Goal: Entertainment & Leisure: Consume media (video, audio)

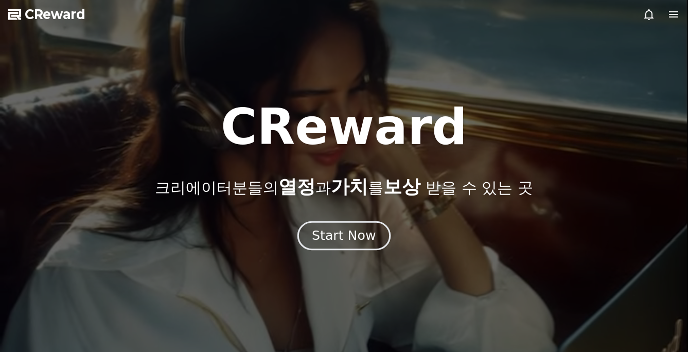
click at [357, 243] on div "Start Now" at bounding box center [344, 235] width 64 height 17
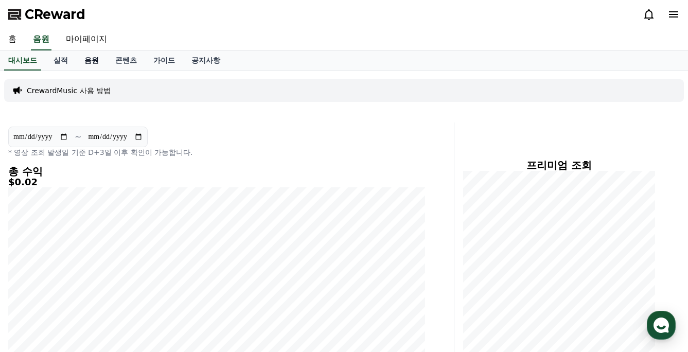
click at [77, 60] on link "음원" at bounding box center [91, 61] width 31 height 20
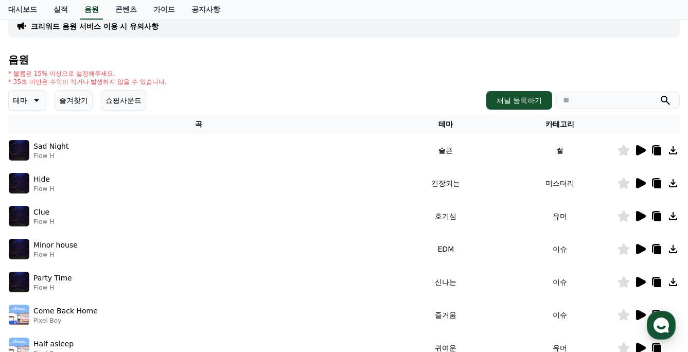
click at [29, 101] on icon at bounding box center [35, 100] width 12 height 12
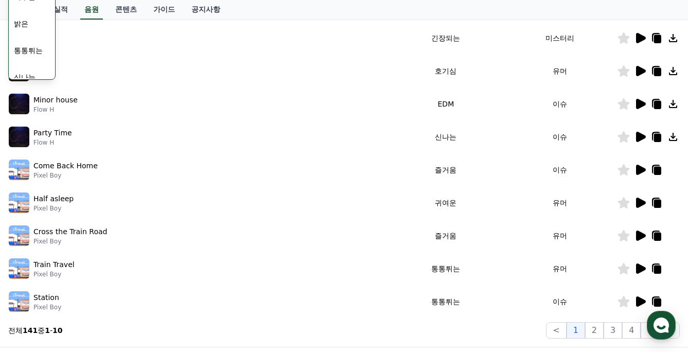
scroll to position [106, 0]
click at [81, 137] on div "Party Time Flow H" at bounding box center [199, 137] width 380 height 21
click at [63, 134] on p "Party Time" at bounding box center [52, 133] width 39 height 11
click at [640, 136] on icon at bounding box center [641, 137] width 10 height 10
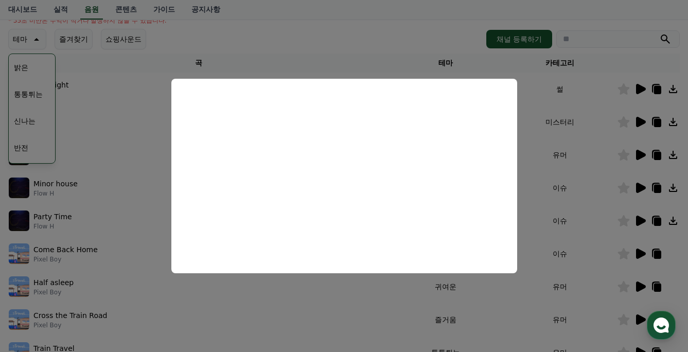
scroll to position [127, 0]
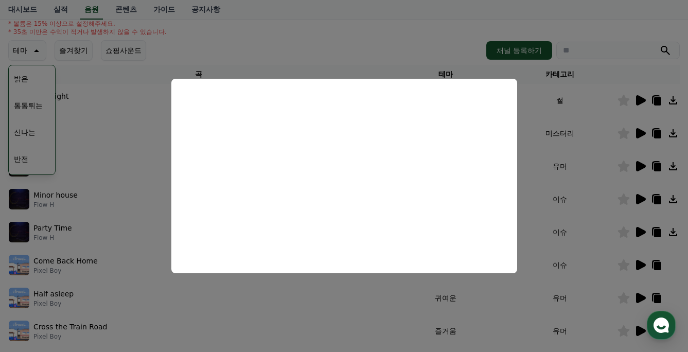
click at [137, 195] on button "close modal" at bounding box center [344, 176] width 688 height 352
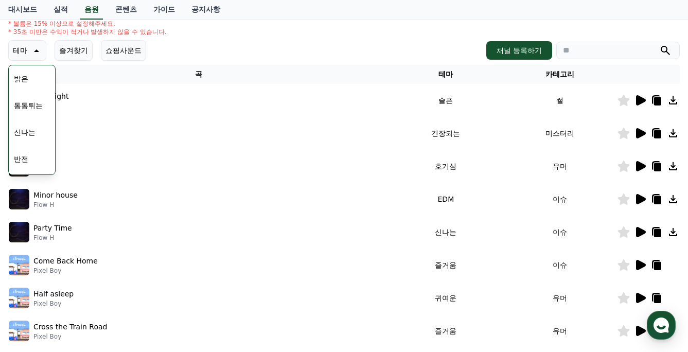
click at [216, 138] on div "Hide Flow H" at bounding box center [199, 133] width 380 height 21
click at [167, 123] on div "Hide Flow H" at bounding box center [199, 133] width 380 height 21
click at [41, 48] on button "테마" at bounding box center [27, 50] width 38 height 21
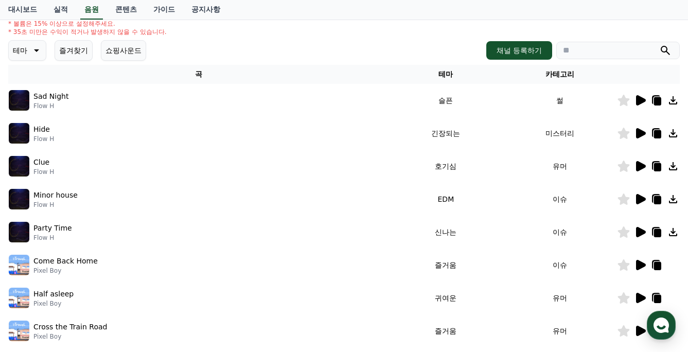
click at [61, 227] on p "Party Time" at bounding box center [52, 228] width 39 height 11
click at [660, 231] on icon at bounding box center [657, 233] width 7 height 8
